Goal: Find specific page/section: Find specific page/section

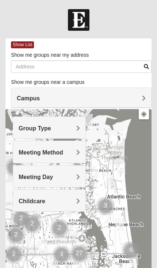
click at [79, 173] on div "Meeting Day" at bounding box center [49, 176] width 72 height 22
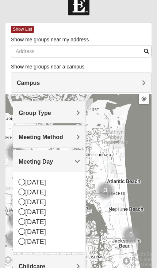
scroll to position [16, 0]
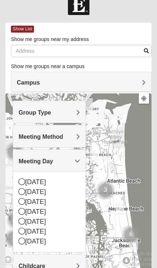
click at [23, 230] on icon at bounding box center [22, 231] width 7 height 7
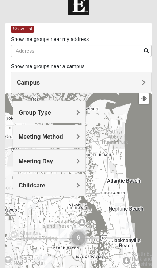
click at [25, 238] on div at bounding box center [78, 239] width 146 height 293
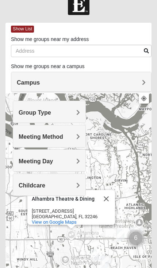
click at [133, 162] on div "Alhambra Theatre & Dining Alhambra Theatre & Dining 12000 Beach Blvd Jacksonvil…" at bounding box center [78, 239] width 146 height 293
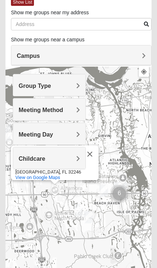
scroll to position [35, 0]
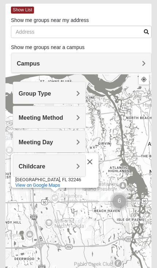
click at [33, 63] on span "Campus" at bounding box center [28, 63] width 23 height 6
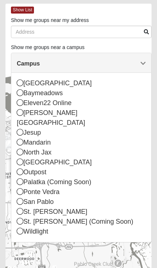
click at [24, 111] on div "[PERSON_NAME][GEOGRAPHIC_DATA]" at bounding box center [81, 118] width 129 height 20
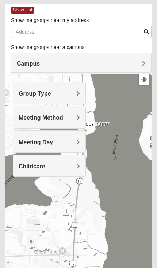
click at [33, 90] on span "Group Type" at bounding box center [35, 93] width 33 height 6
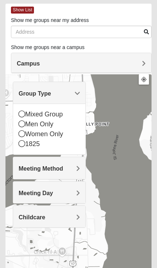
click at [30, 191] on span "Meeting Day" at bounding box center [36, 193] width 34 height 6
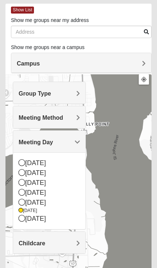
click at [20, 210] on icon at bounding box center [21, 210] width 4 height 4
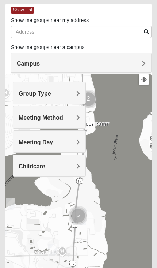
click at [83, 243] on div "Alhambra Theatre & Dining Alhambra Theatre & Dining 12000 Beach Blvd Jacksonvil…" at bounding box center [78, 220] width 146 height 293
click at [26, 60] on span "Campus" at bounding box center [28, 63] width 23 height 6
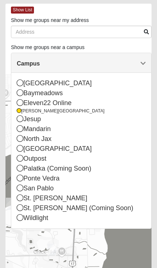
click at [104, 257] on div "Alhambra Theatre & Dining Alhambra Theatre & Dining 12000 Beach Blvd Jacksonvil…" at bounding box center [78, 220] width 146 height 293
click at [124, 245] on div "Alhambra Theatre & Dining Alhambra Theatre & Dining 12000 Beach Blvd Jacksonvil…" at bounding box center [78, 220] width 146 height 293
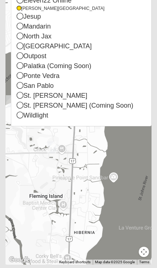
scroll to position [138, 0]
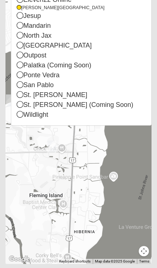
click at [87, 195] on div "Alhambra Theatre & Dining Alhambra Theatre & Dining 12000 Beach Blvd Jacksonvil…" at bounding box center [78, 117] width 146 height 293
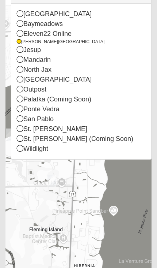
scroll to position [104, 0]
click at [23, 40] on div "[PERSON_NAME][GEOGRAPHIC_DATA]" at bounding box center [81, 42] width 129 height 6
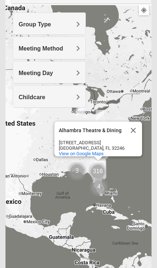
click at [24, 21] on span "Group Type" at bounding box center [35, 24] width 33 height 6
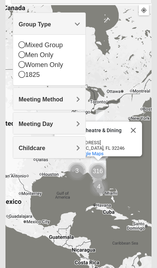
click at [24, 22] on span "Group Type" at bounding box center [35, 24] width 33 height 6
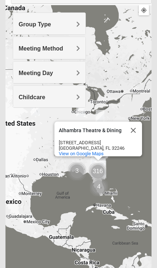
click at [22, 47] on span "Meeting Method" at bounding box center [41, 48] width 45 height 6
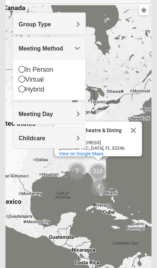
click at [20, 45] on span "Meeting Method" at bounding box center [41, 48] width 45 height 6
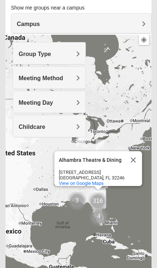
scroll to position [74, 0]
click at [22, 23] on span "Campus" at bounding box center [28, 24] width 23 height 6
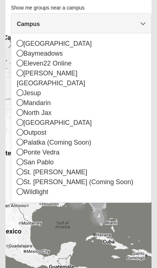
click at [21, 74] on icon at bounding box center [20, 73] width 7 height 7
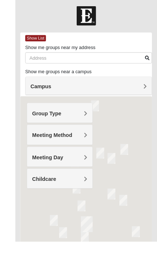
scroll to position [37, 0]
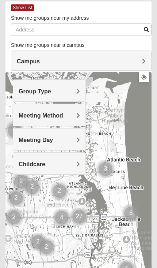
click at [19, 56] on div "Campus" at bounding box center [81, 61] width 140 height 20
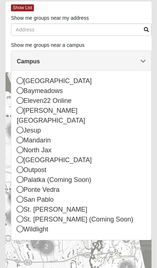
click at [94, 255] on div at bounding box center [78, 218] width 146 height 293
click at [113, 224] on div "Wildlight" at bounding box center [81, 229] width 129 height 10
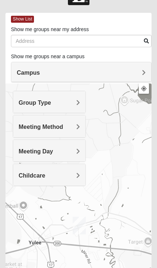
scroll to position [0, 0]
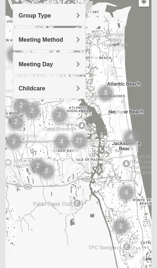
scroll to position [113, 0]
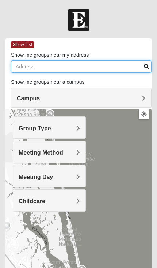
click at [20, 64] on input "Show me groups near my address" at bounding box center [81, 66] width 141 height 12
type input "1"
click at [143, 63] on input "32003" at bounding box center [81, 66] width 141 height 12
click at [145, 63] on input "32003" at bounding box center [81, 66] width 141 height 12
click at [148, 63] on input "32003" at bounding box center [81, 66] width 141 height 12
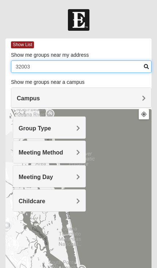
type input "32003"
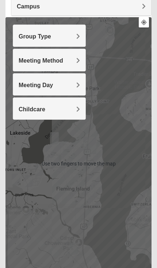
scroll to position [91, 0]
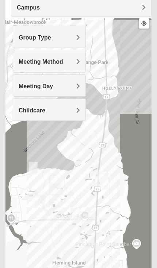
click at [85, 204] on div at bounding box center [78, 164] width 146 height 293
click at [85, 200] on div at bounding box center [78, 164] width 146 height 293
click at [82, 201] on div at bounding box center [78, 164] width 146 height 293
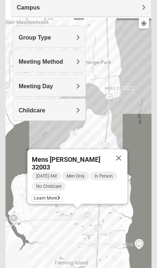
click at [124, 154] on button "Close" at bounding box center [119, 158] width 18 height 18
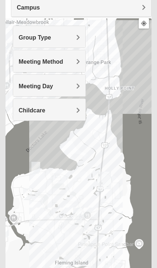
click at [85, 202] on div at bounding box center [78, 164] width 146 height 293
click at [89, 204] on div at bounding box center [78, 164] width 146 height 293
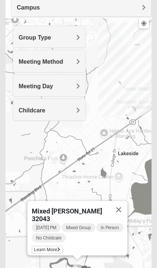
click at [49, 244] on div "Sunday PM Mixed Group In Person No Childcare Learn More" at bounding box center [80, 239] width 96 height 33
click at [46, 250] on span "Learn More" at bounding box center [47, 250] width 31 height 8
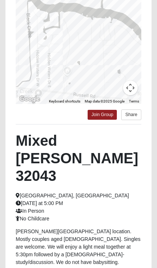
scroll to position [123, 0]
click at [135, 113] on button "Share" at bounding box center [132, 114] width 20 height 11
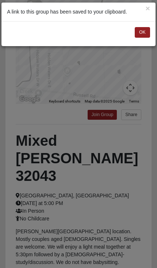
click at [119, 27] on div "OK" at bounding box center [78, 33] width 154 height 25
click at [150, 10] on button "×" at bounding box center [148, 8] width 4 height 8
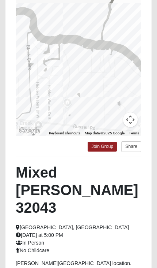
scroll to position [91, 0]
